Goal: Check status: Check status

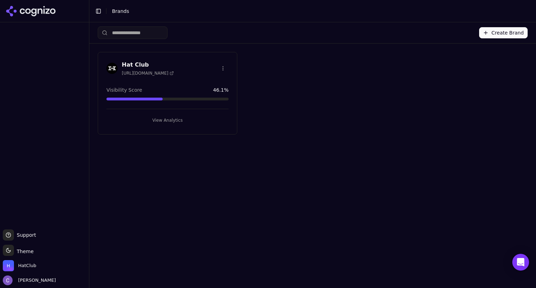
click at [204, 122] on button "View Analytics" at bounding box center [167, 120] width 122 height 11
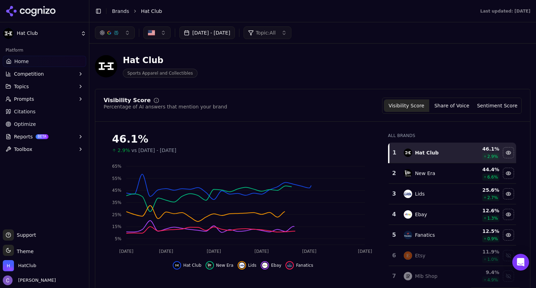
click at [235, 34] on button "[DATE] - [DATE]" at bounding box center [206, 33] width 55 height 13
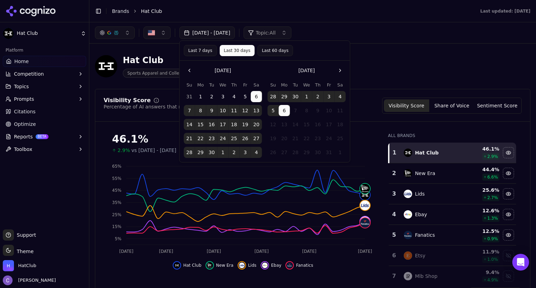
click at [264, 51] on button "Last 60 days" at bounding box center [275, 50] width 36 height 11
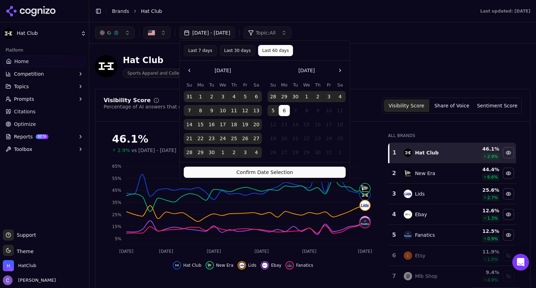
click at [279, 171] on button "Confirm Date Selection" at bounding box center [265, 172] width 162 height 11
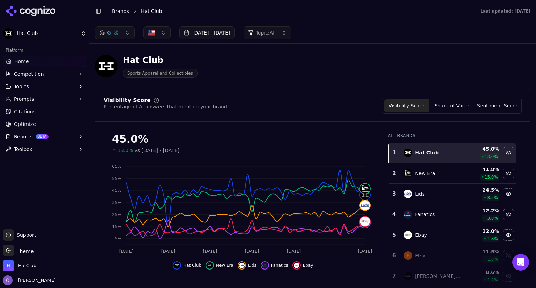
click at [235, 34] on button "[DATE] - [DATE]" at bounding box center [206, 33] width 55 height 13
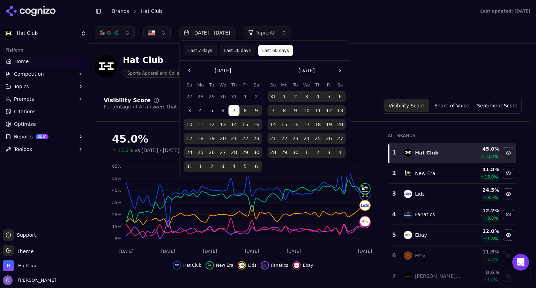
click at [236, 50] on button "Last 30 days" at bounding box center [237, 50] width 36 height 11
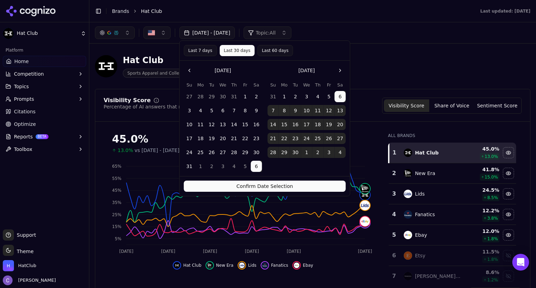
click at [306, 187] on button "Confirm Date Selection" at bounding box center [265, 186] width 162 height 11
